Goal: Find specific page/section: Find specific page/section

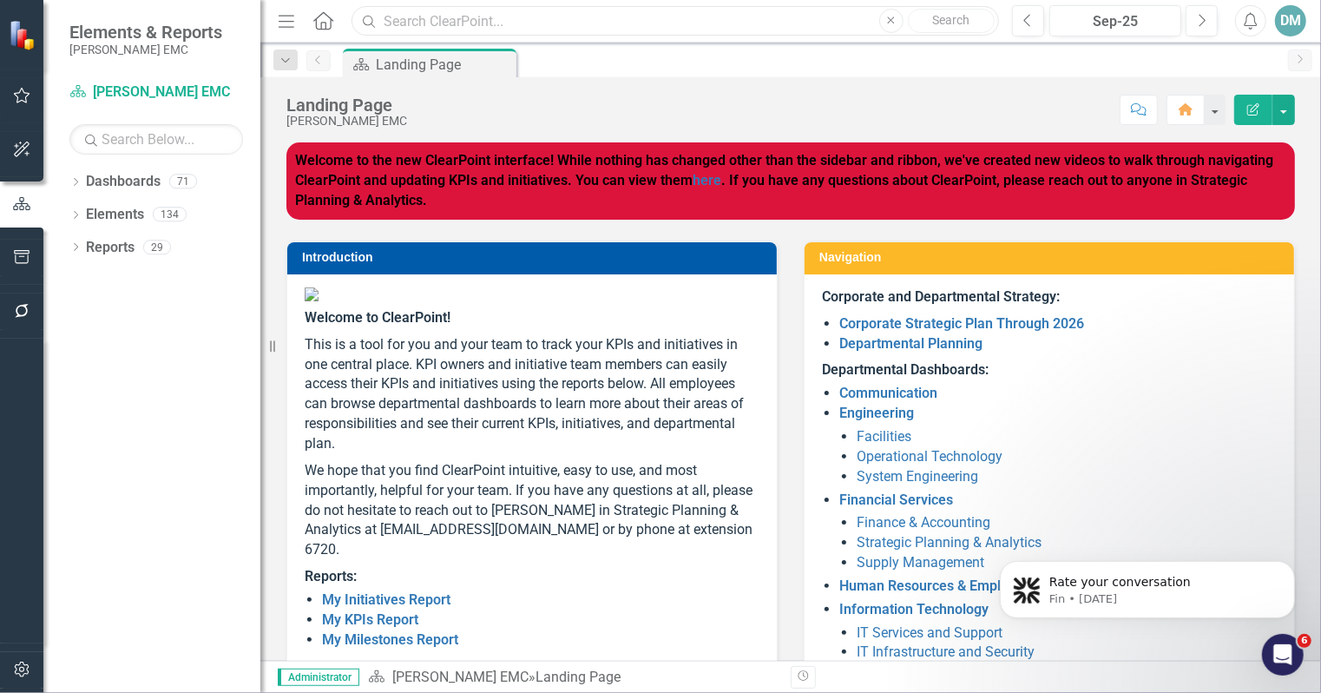
click at [590, 31] on input "text" at bounding box center [674, 21] width 647 height 30
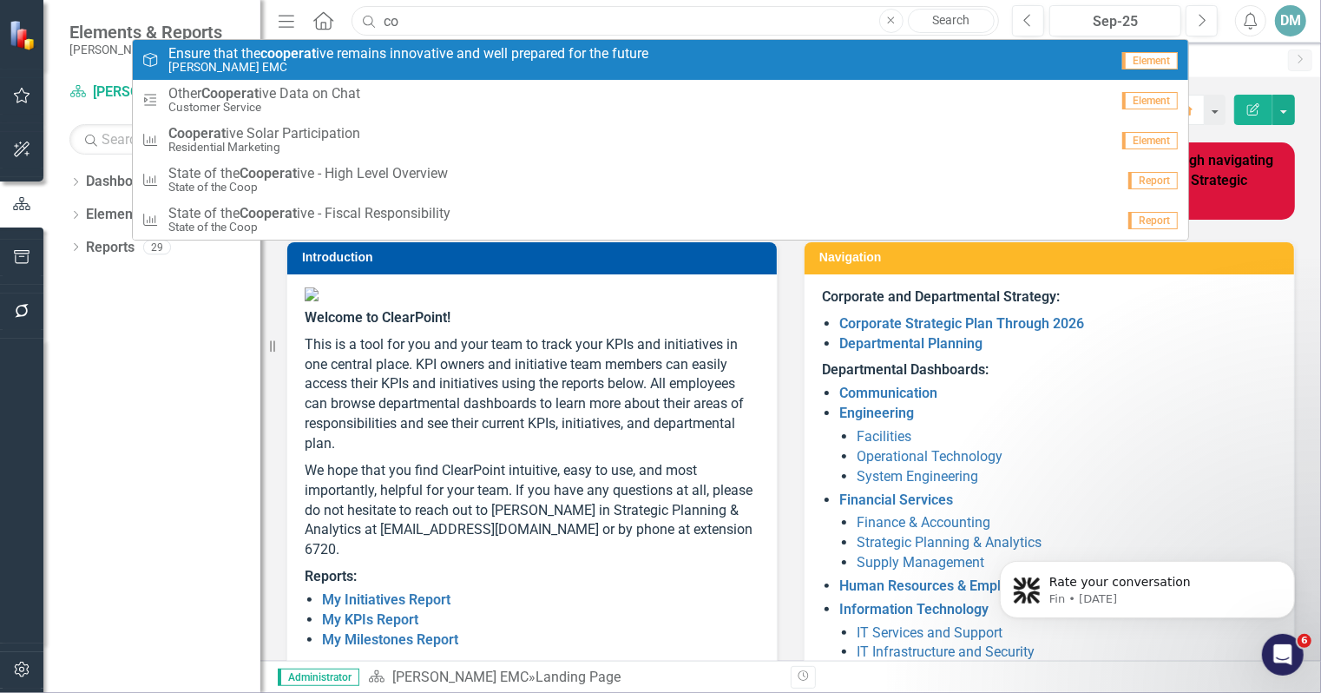
type input "c"
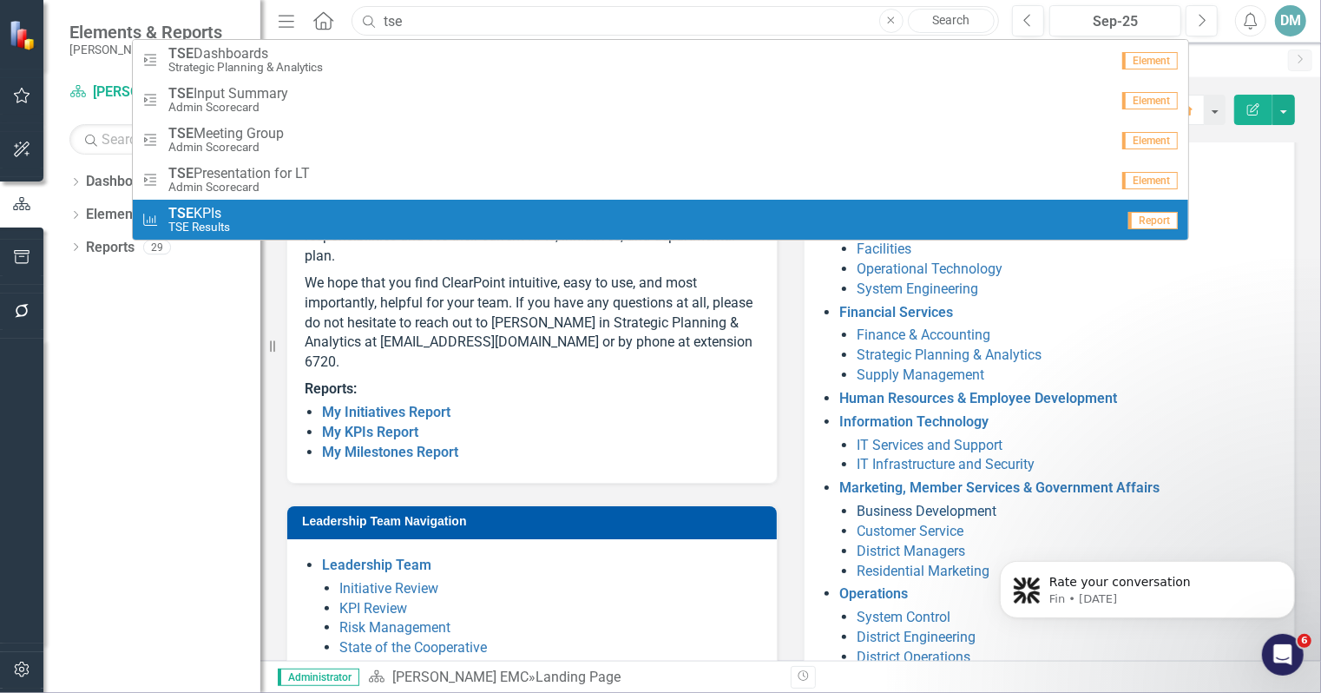
scroll to position [187, 0]
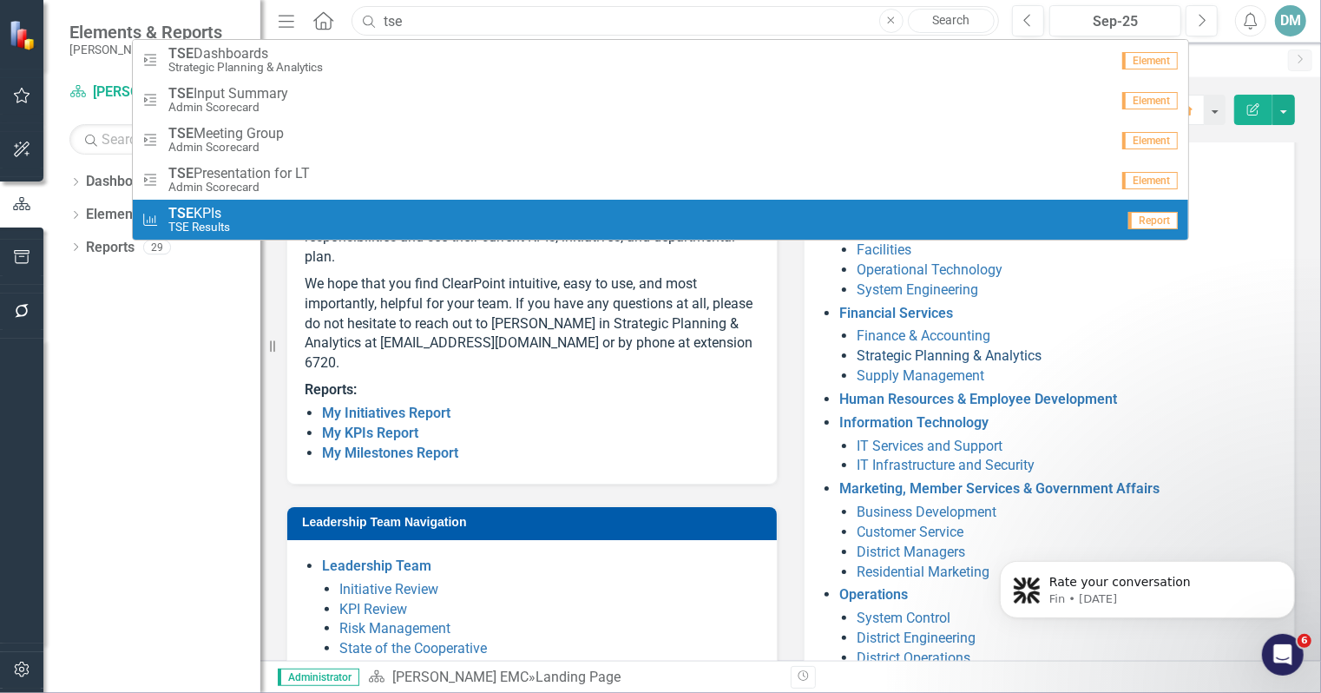
type input "tse"
click at [908, 355] on link "Strategic Planning & Analytics" at bounding box center [949, 355] width 185 height 16
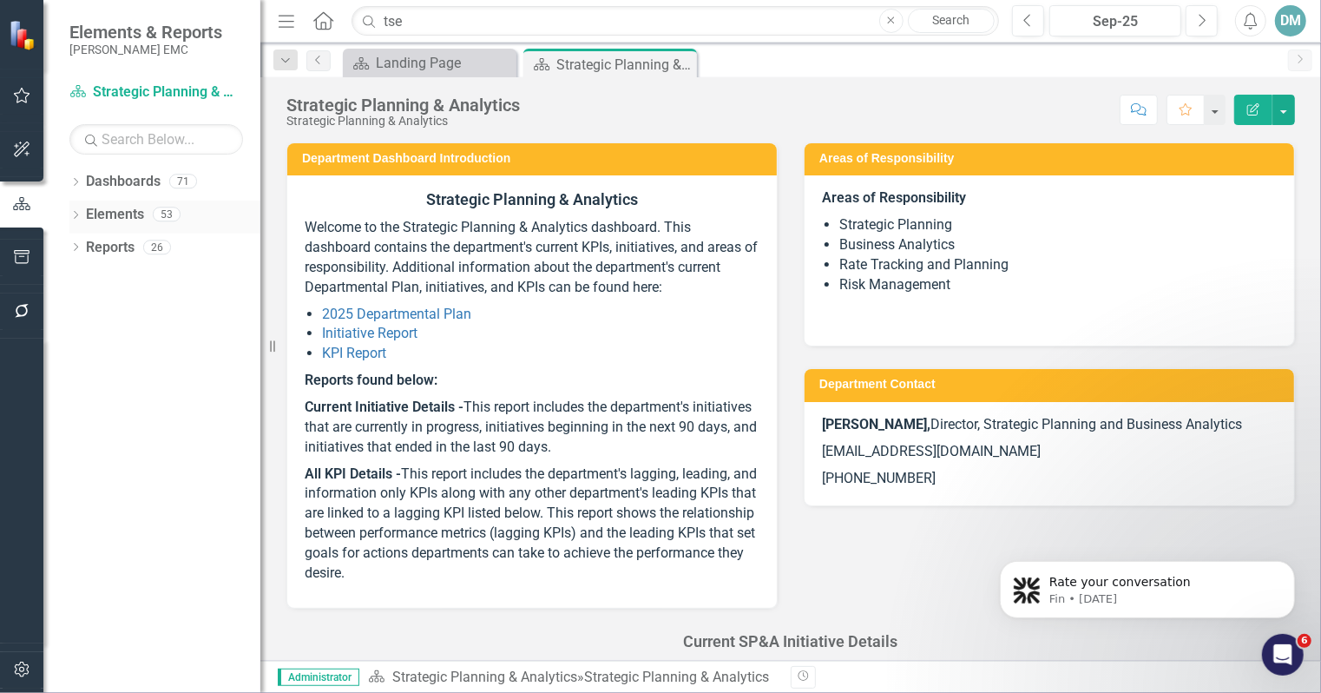
click at [77, 204] on div "Dropdown Elements 53" at bounding box center [164, 216] width 191 height 33
click at [72, 213] on icon "Dropdown" at bounding box center [75, 217] width 12 height 10
click at [83, 277] on icon "Dropdown" at bounding box center [84, 282] width 12 height 10
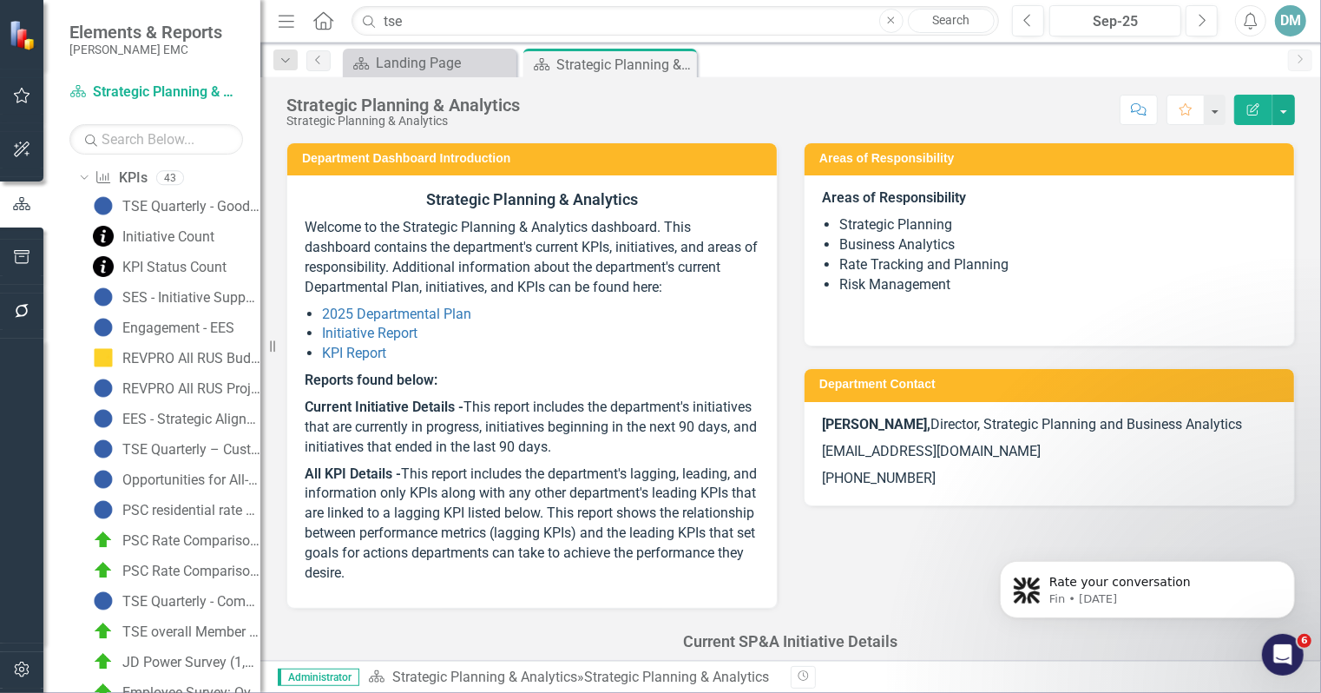
scroll to position [88, 0]
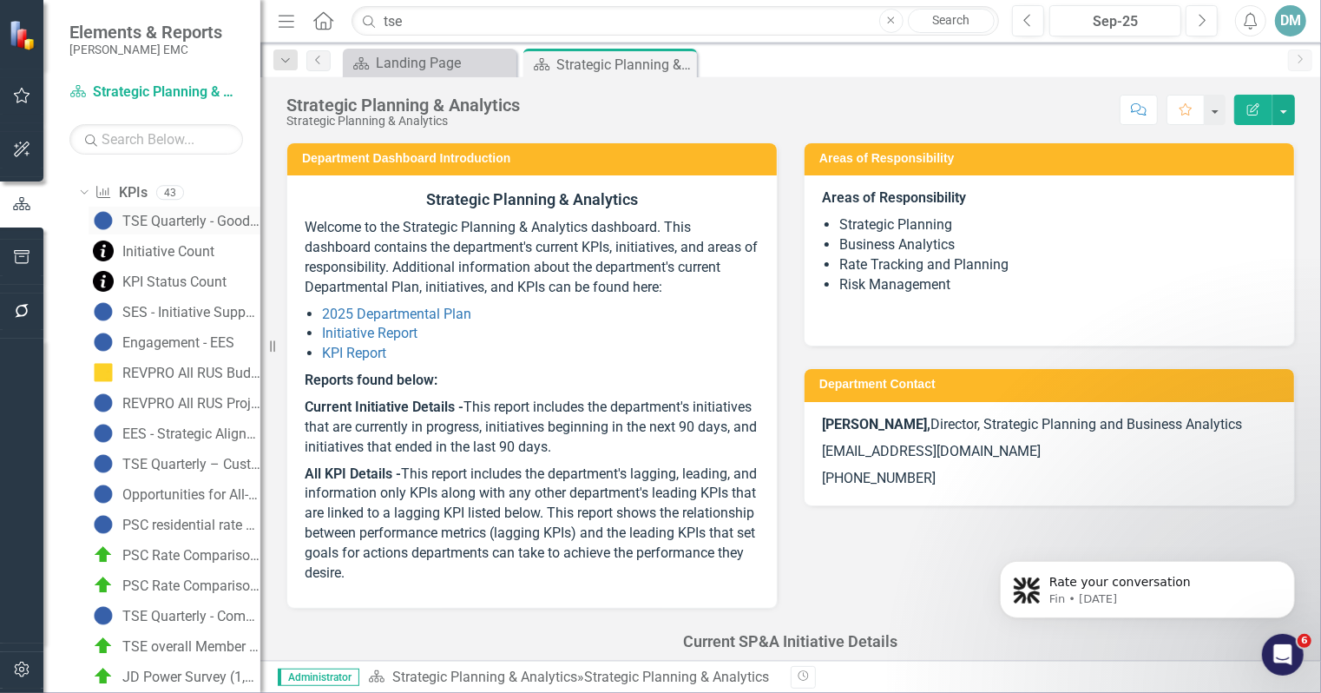
click at [189, 217] on div "TSE Quarterly - Good Value for the Money Rating" at bounding box center [191, 221] width 138 height 16
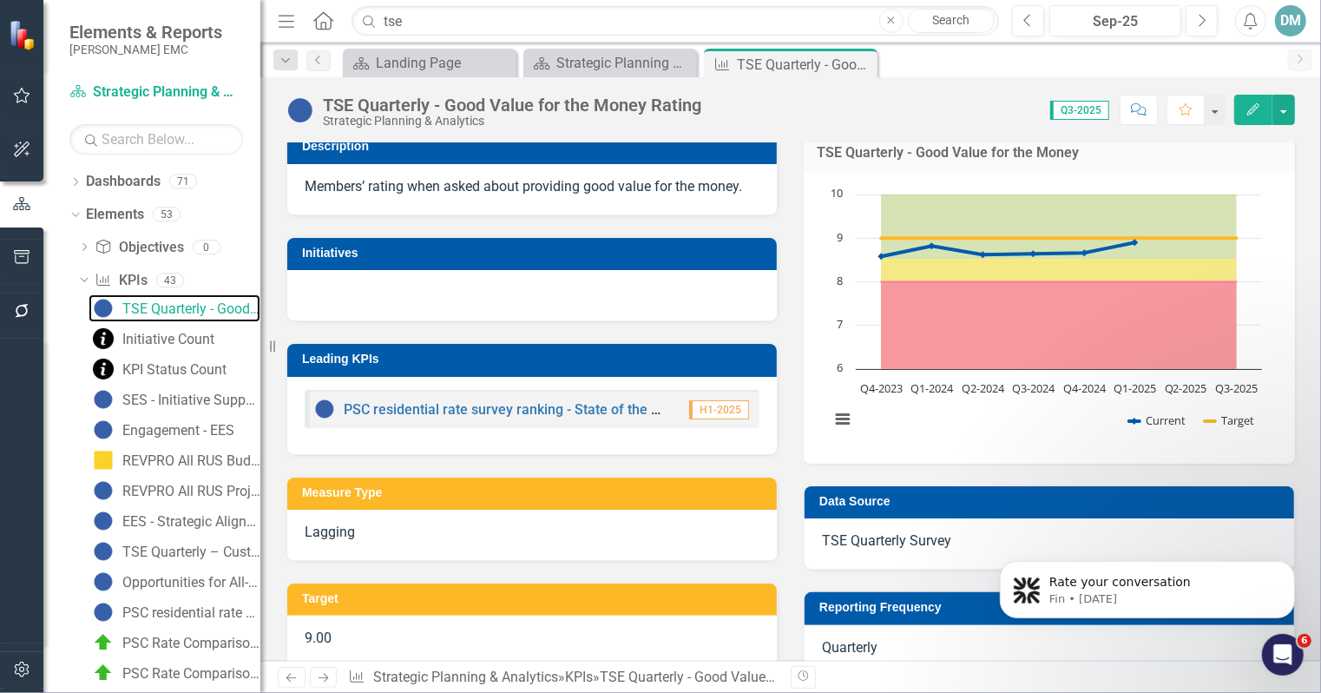
scroll to position [188, 0]
